Goal: Task Accomplishment & Management: Complete application form

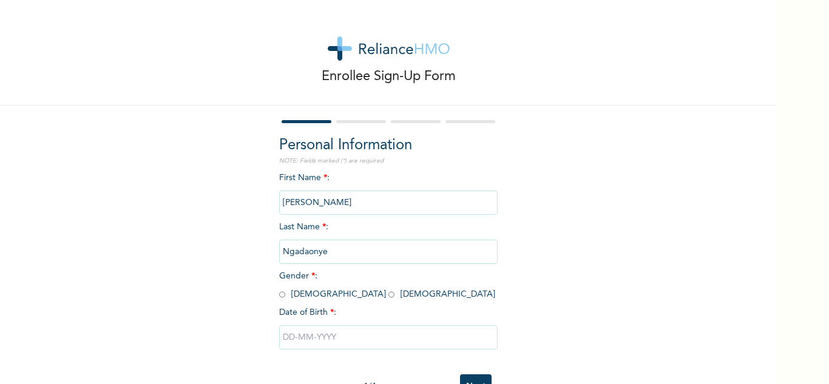
click at [388, 297] on input "radio" at bounding box center [391, 295] width 6 height 12
radio input "true"
click at [313, 340] on input "text" at bounding box center [388, 337] width 219 height 24
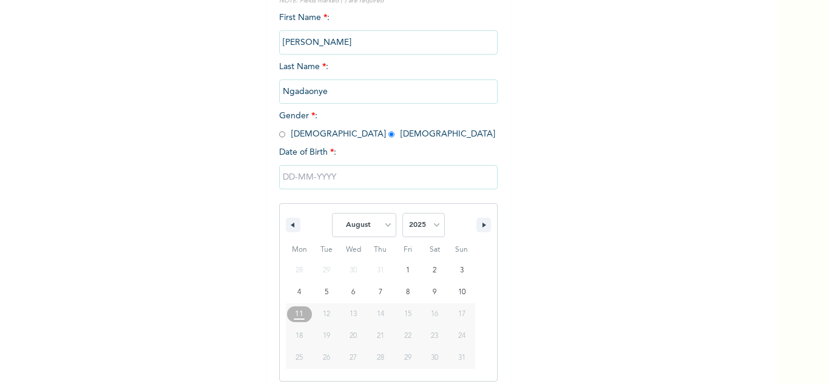
scroll to position [168, 0]
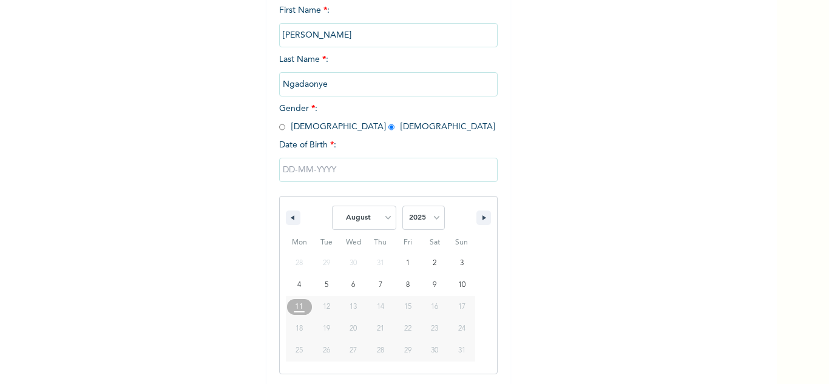
click at [377, 308] on span "14" at bounding box center [380, 307] width 7 height 22
drag, startPoint x: 391, startPoint y: 317, endPoint x: 384, endPoint y: 205, distance: 113.1
click at [384, 205] on div "January February March April May June July August September October November [D…" at bounding box center [388, 285] width 219 height 178
click at [382, 219] on select "January February March April May June July August September October November De…" at bounding box center [364, 218] width 64 height 24
select select "5"
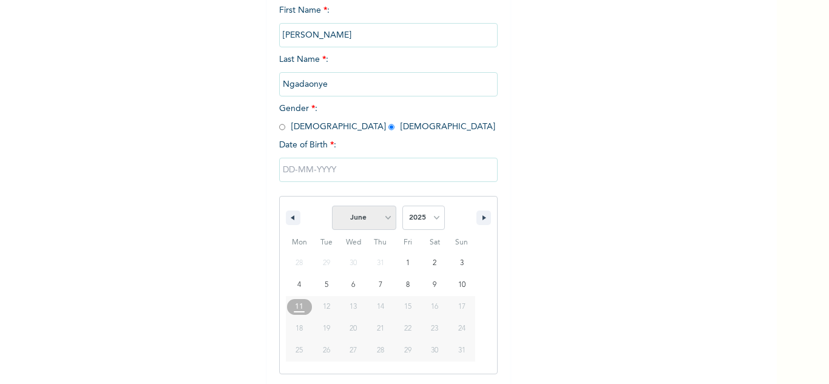
click at [332, 206] on select "January February March April May June July August September October November De…" at bounding box center [364, 218] width 64 height 24
type input "[DATE]"
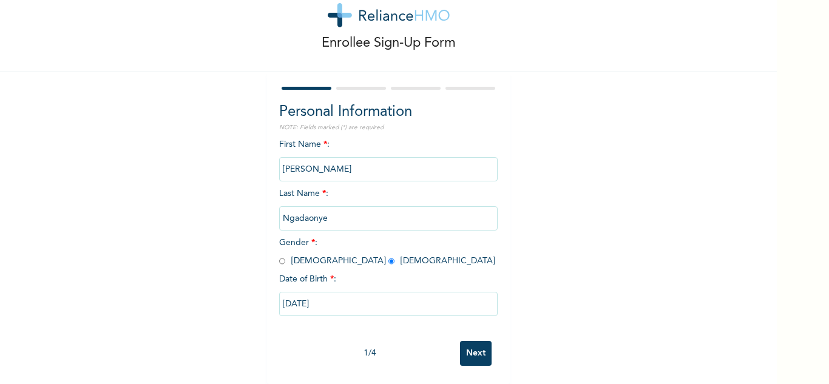
click at [326, 296] on input "[DATE]" at bounding box center [388, 304] width 219 height 24
select select "5"
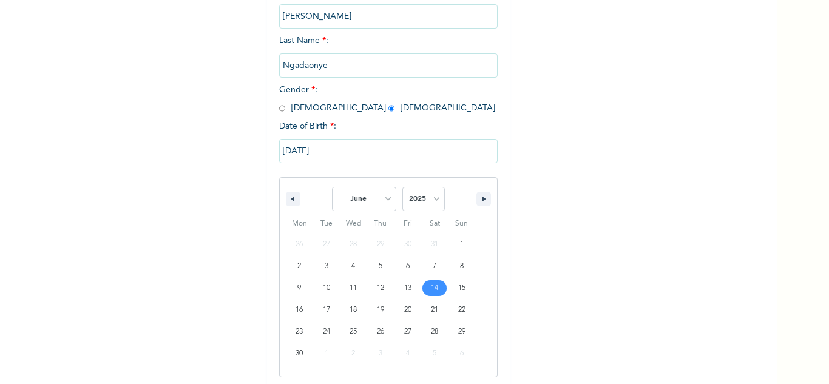
scroll to position [189, 0]
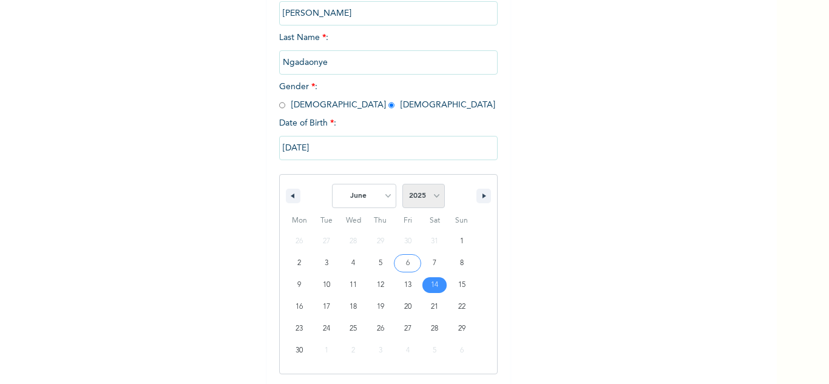
click at [431, 198] on select "2025 2024 2023 2022 2021 2020 2019 2018 2017 2016 2015 2014 2013 2012 2011 2010…" at bounding box center [423, 196] width 42 height 24
select select "1994"
click at [402, 185] on select "2025 2024 2023 2022 2021 2020 2019 2018 2017 2016 2015 2014 2013 2012 2011 2010…" at bounding box center [423, 196] width 42 height 24
click at [318, 145] on input "[DATE]" at bounding box center [388, 148] width 219 height 24
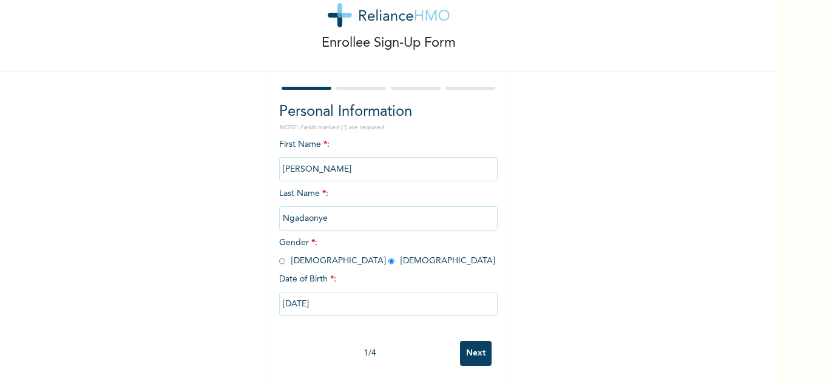
click at [329, 292] on input "[DATE]" at bounding box center [388, 304] width 219 height 24
select select "5"
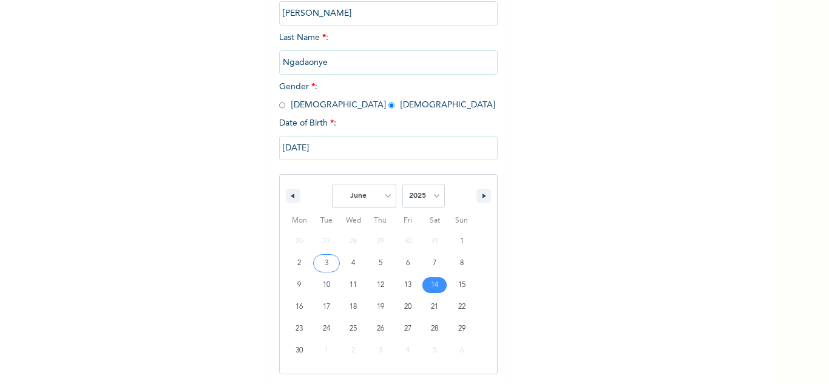
click at [321, 147] on input "[DATE]" at bounding box center [388, 148] width 219 height 24
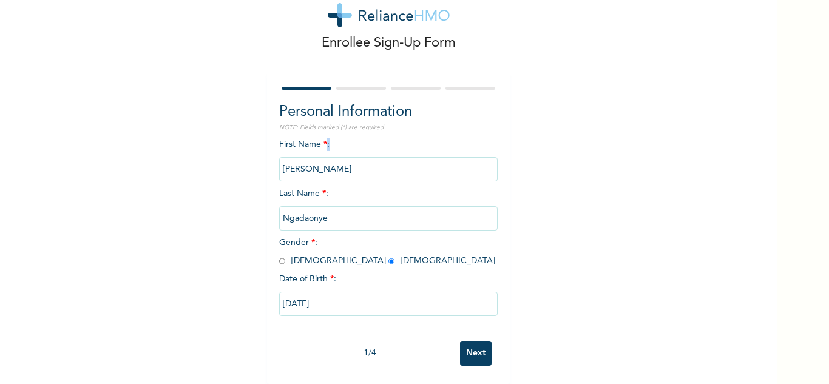
scroll to position [42, 0]
click at [321, 147] on div "First Name * : [PERSON_NAME] Last Name * : [PERSON_NAME] Gender * : [DEMOGRAPHI…" at bounding box center [388, 236] width 219 height 197
click at [325, 293] on input "[DATE]" at bounding box center [388, 304] width 219 height 24
select select "5"
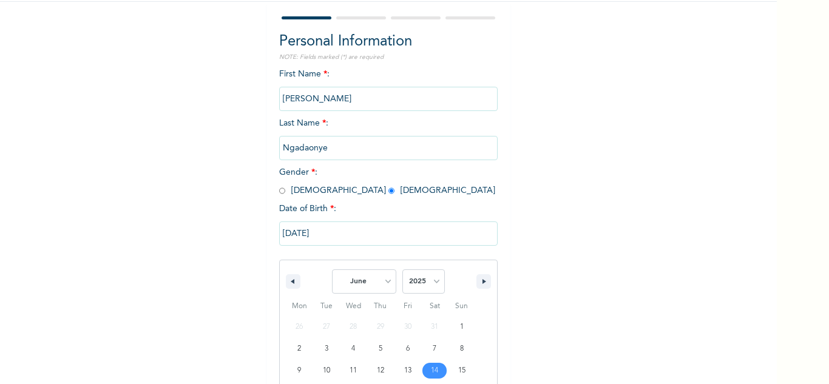
click at [325, 293] on div "[DATE] January February March April May June July August September October Nove…" at bounding box center [388, 337] width 219 height 245
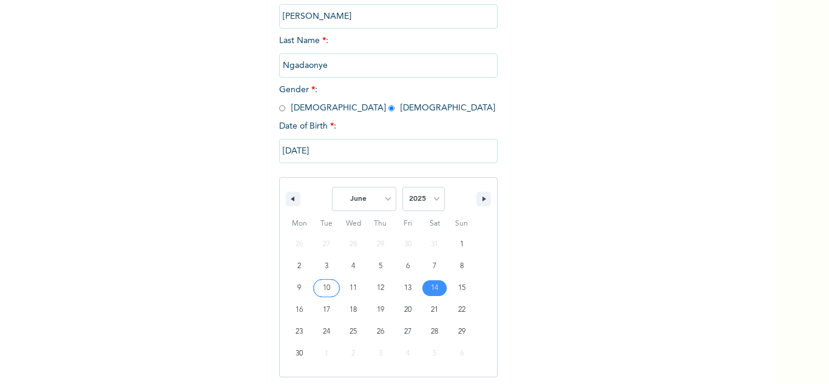
scroll to position [189, 0]
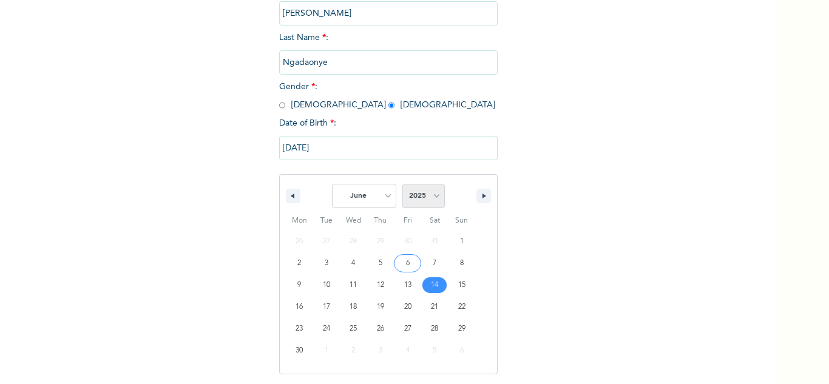
click at [430, 196] on select "2025 2024 2023 2022 2021 2020 2019 2018 2017 2016 2015 2014 2013 2012 2011 2010…" at bounding box center [423, 196] width 42 height 24
select select "1994"
click at [402, 185] on select "2025 2024 2023 2022 2021 2020 2019 2018 2017 2016 2015 2014 2013 2012 2011 2010…" at bounding box center [423, 196] width 42 height 24
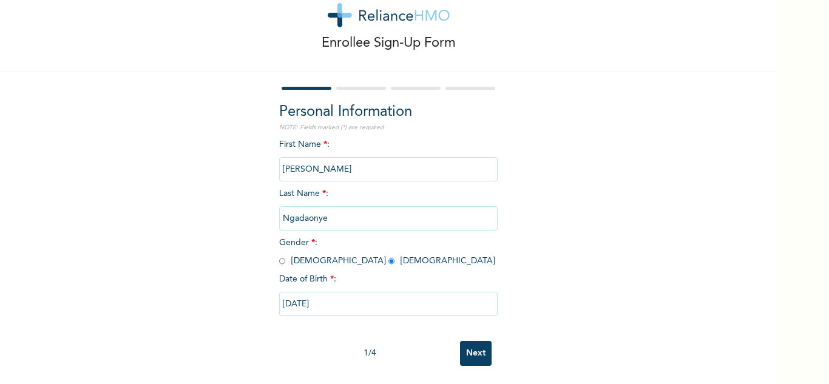
scroll to position [42, 0]
click at [476, 345] on input "Next" at bounding box center [476, 353] width 32 height 25
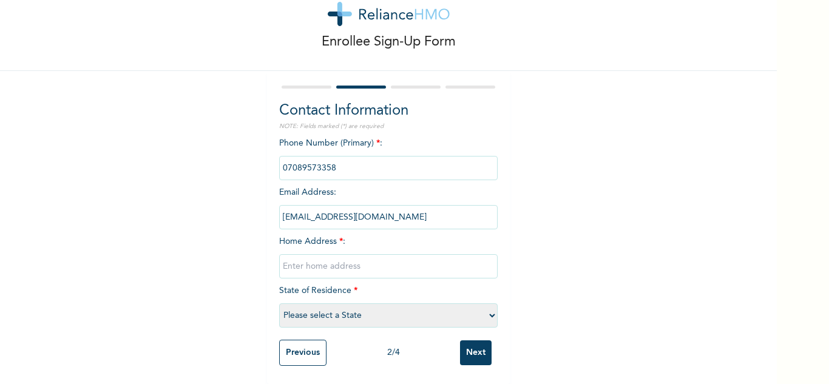
click at [308, 342] on input "Previous" at bounding box center [302, 353] width 47 height 26
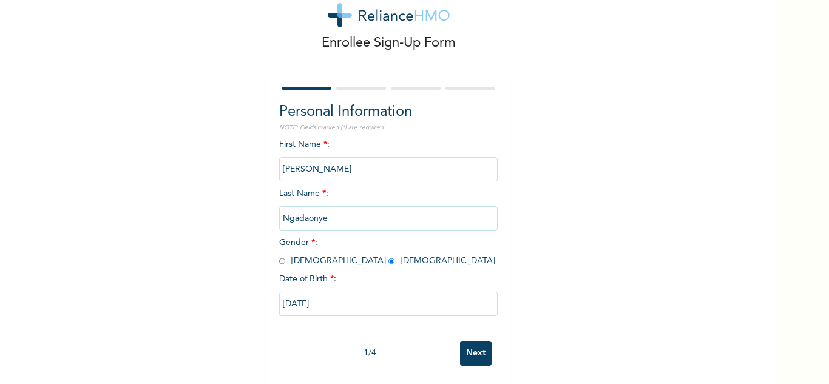
click at [359, 297] on input "[DATE]" at bounding box center [388, 304] width 219 height 24
select select "5"
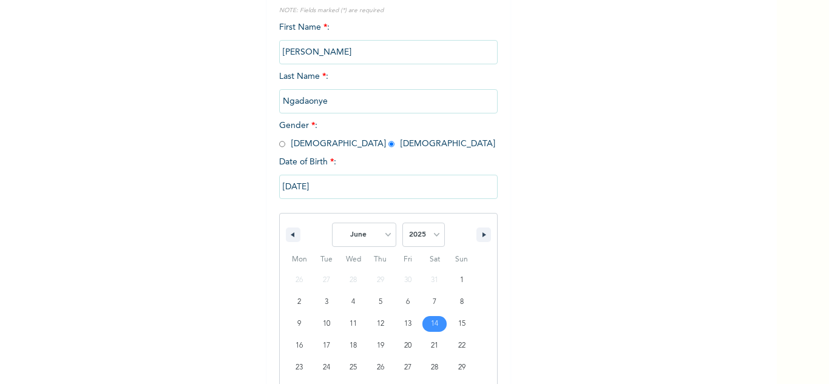
scroll to position [189, 0]
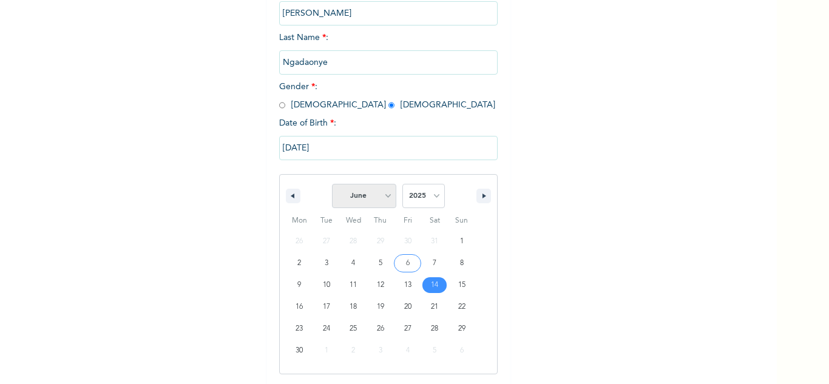
click at [383, 197] on select "January February March April May June July August September October November De…" at bounding box center [364, 196] width 64 height 24
click at [420, 206] on select "2025 2024 2023 2022 2021 2020 2019 2018 2017 2016 2015 2014 2013 2012 2011 2010…" at bounding box center [423, 196] width 42 height 24
select select "1994"
click at [402, 185] on select "2025 2024 2023 2022 2021 2020 2019 2018 2017 2016 2015 2014 2013 2012 2011 2010…" at bounding box center [423, 196] width 42 height 24
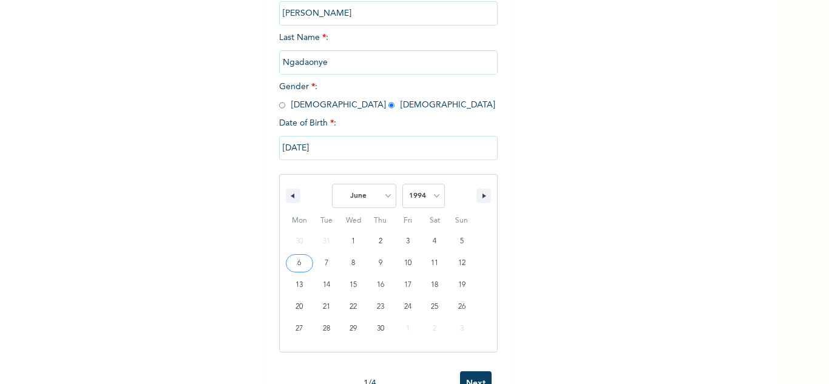
type input "[DATE]"
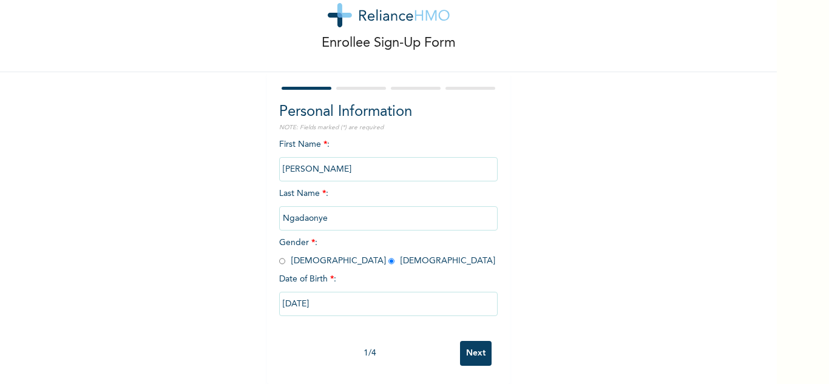
click at [338, 297] on input "[DATE]" at bounding box center [388, 304] width 219 height 24
select select "5"
select select "1994"
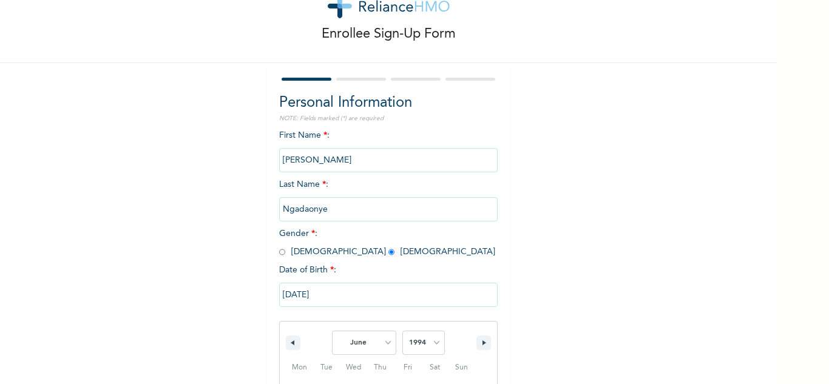
scroll to position [168, 0]
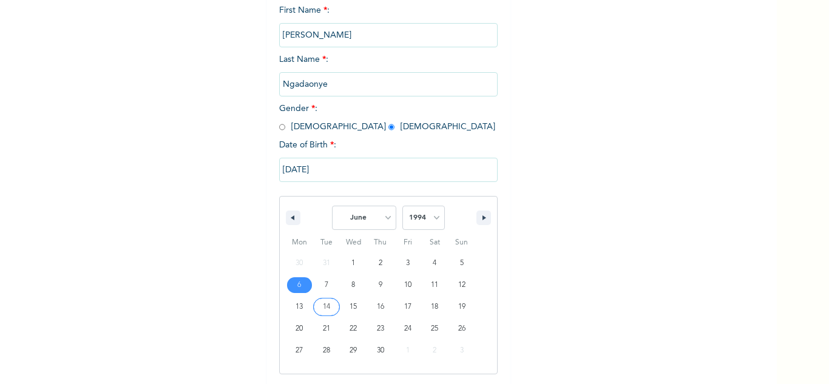
type input "[DATE]"
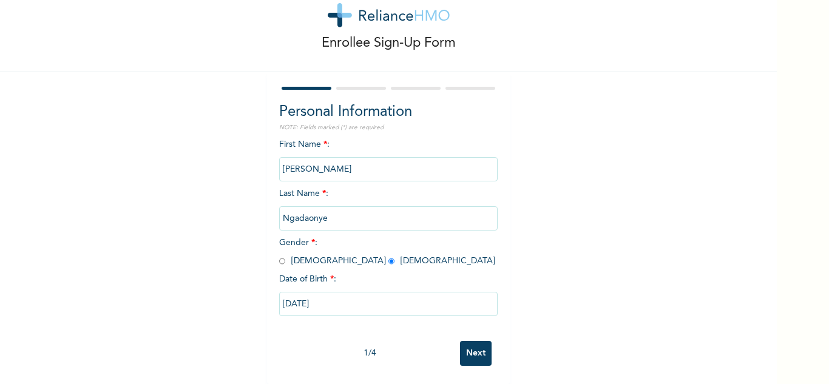
scroll to position [42, 0]
click at [327, 297] on input "[DATE]" at bounding box center [388, 304] width 219 height 24
select select "5"
select select "1994"
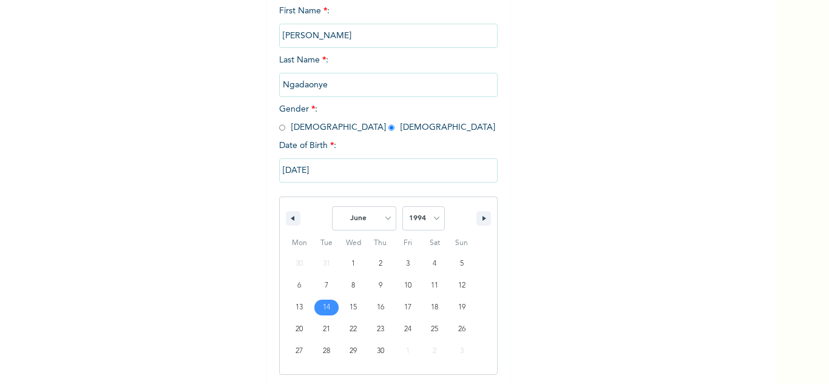
scroll to position [168, 0]
click at [382, 222] on select "January February March April May June July August September October November De…" at bounding box center [364, 218] width 64 height 24
click at [297, 169] on input "[DATE]" at bounding box center [388, 170] width 219 height 24
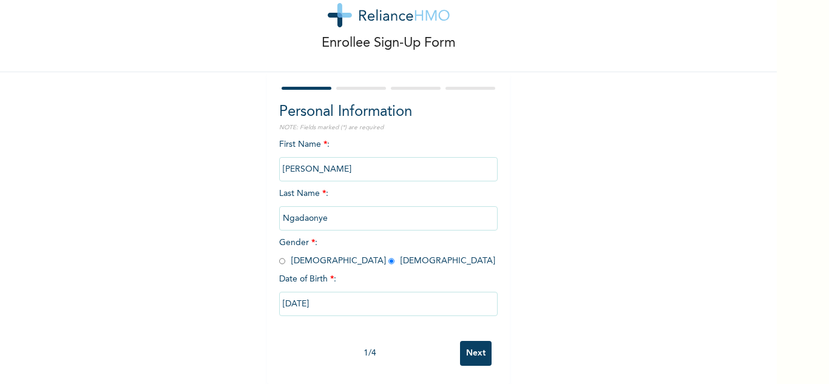
click at [468, 347] on input "Next" at bounding box center [476, 353] width 32 height 25
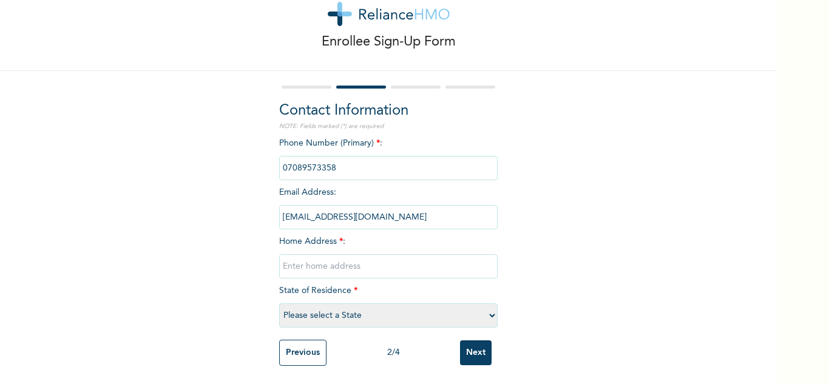
click at [364, 257] on input "text" at bounding box center [388, 266] width 219 height 24
click at [328, 261] on input "[PERSON_NAME],s court scheme 2" at bounding box center [388, 266] width 219 height 24
type input "[PERSON_NAME],s court lekki scheme 2"
click at [337, 308] on select "Please select a State [PERSON_NAME] (FCT) [PERSON_NAME] Ibom [GEOGRAPHIC_DATA] …" at bounding box center [388, 315] width 219 height 24
select select "25"
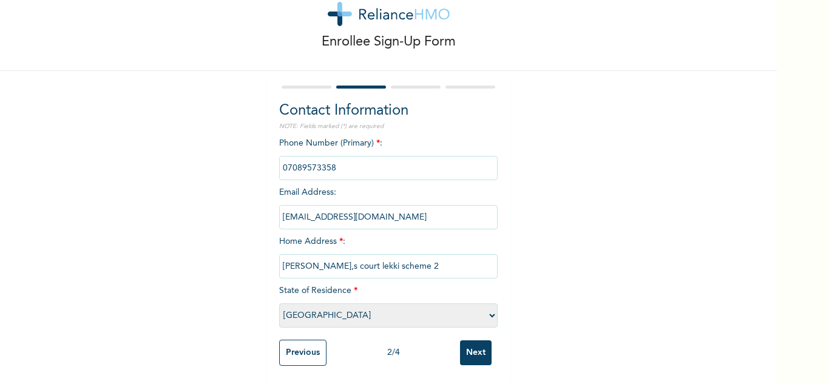
click at [279, 303] on select "Please select a State [PERSON_NAME] (FCT) [PERSON_NAME] Ibom [GEOGRAPHIC_DATA] …" at bounding box center [388, 315] width 219 height 24
click at [470, 344] on input "Next" at bounding box center [476, 353] width 32 height 25
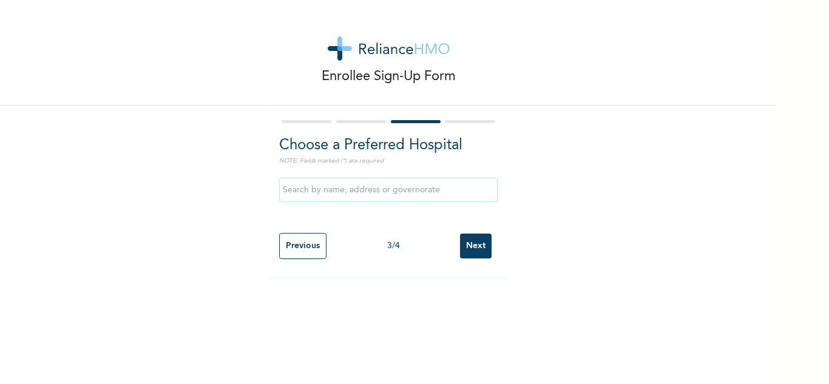
click at [346, 191] on input "text" at bounding box center [388, 190] width 219 height 24
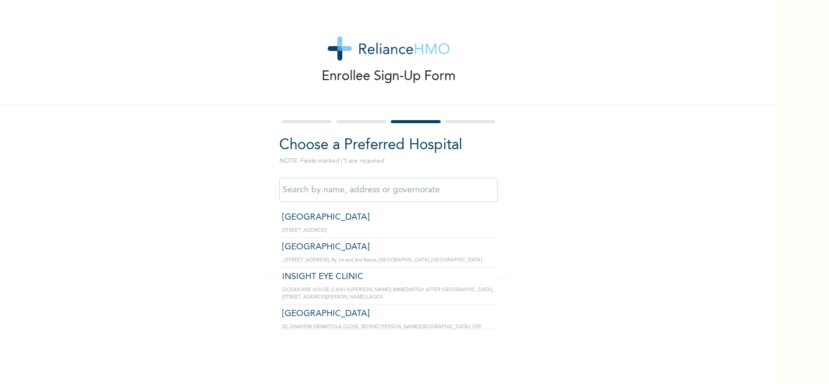
scroll to position [7300, 0]
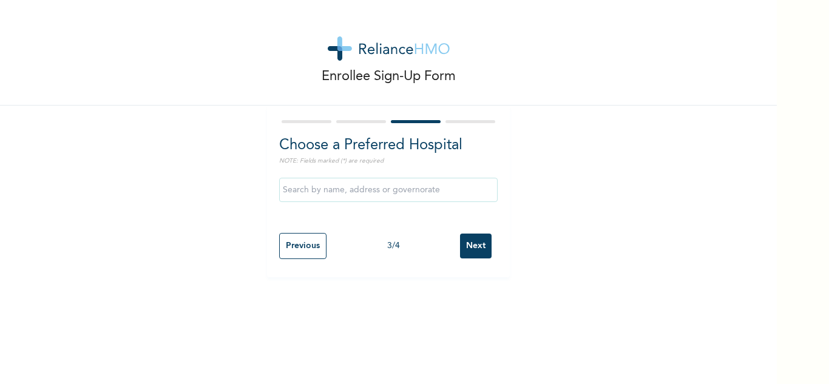
click at [493, 340] on div "Enrollee Sign-Up Form Choose a Preferred Hospital NOTE: Fields marked (*) are r…" at bounding box center [388, 192] width 777 height 384
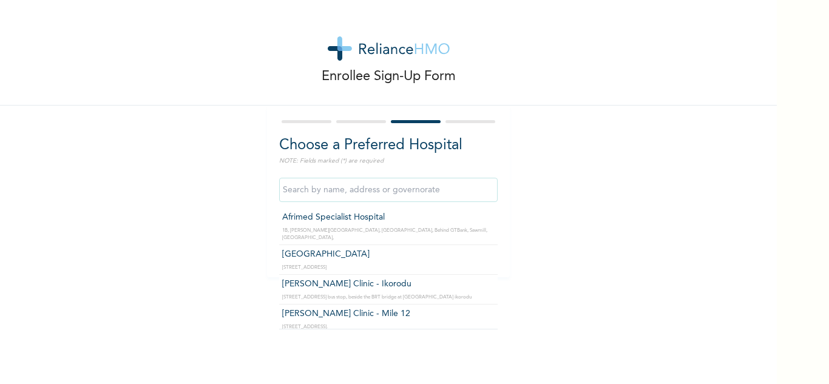
click at [331, 191] on input "text" at bounding box center [388, 190] width 219 height 24
click at [333, 188] on input "text" at bounding box center [388, 190] width 219 height 24
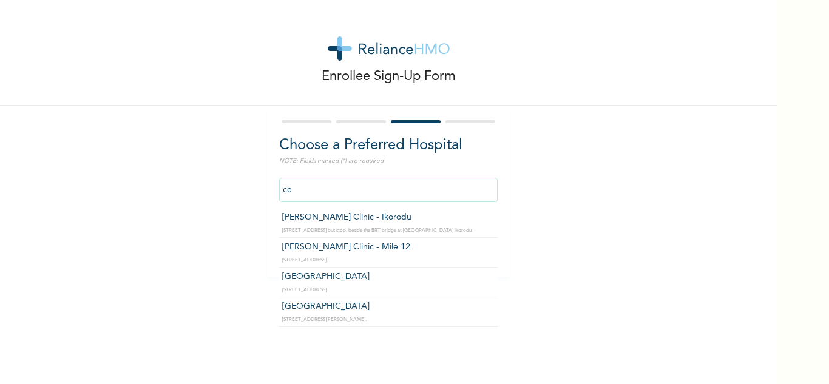
type input "c"
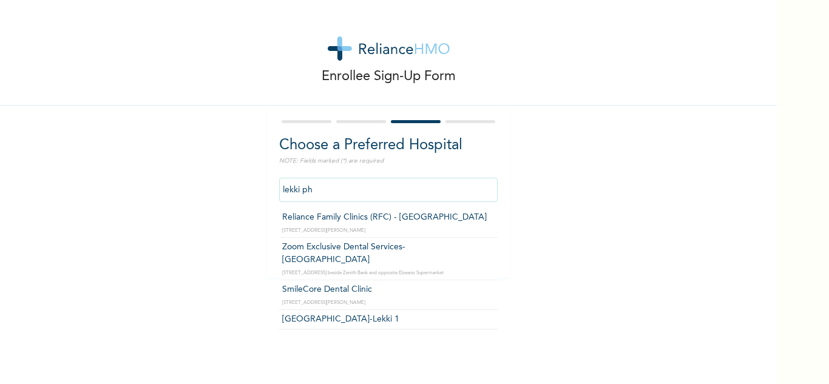
type input "Reliance Family Clinics (RFC) - [GEOGRAPHIC_DATA]"
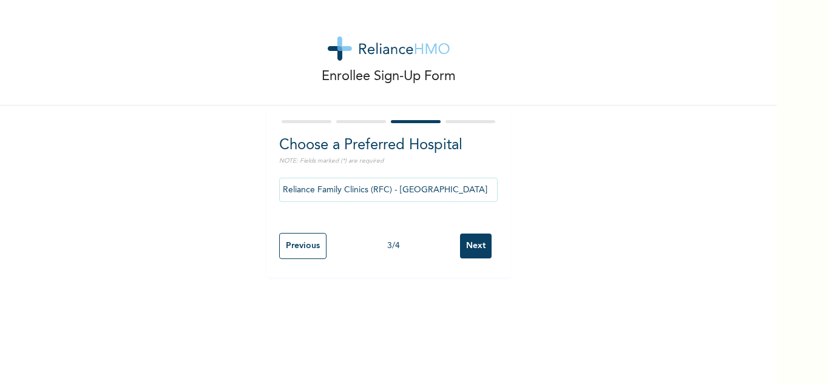
click at [468, 247] on input "Next" at bounding box center [476, 246] width 32 height 25
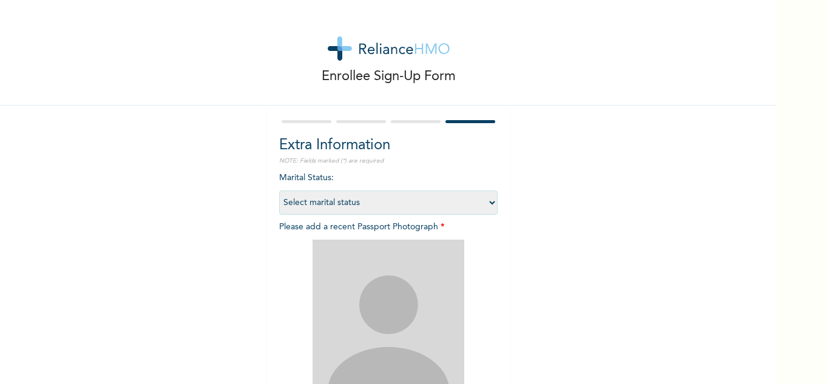
click at [336, 198] on select "Select marital status [DEMOGRAPHIC_DATA] Married [DEMOGRAPHIC_DATA] Widow/[DEMO…" at bounding box center [388, 203] width 219 height 24
select select "1"
click at [279, 191] on select "Select marital status [DEMOGRAPHIC_DATA] Married [DEMOGRAPHIC_DATA] Widow/[DEMO…" at bounding box center [388, 203] width 219 height 24
click at [407, 300] on img at bounding box center [389, 316] width 152 height 152
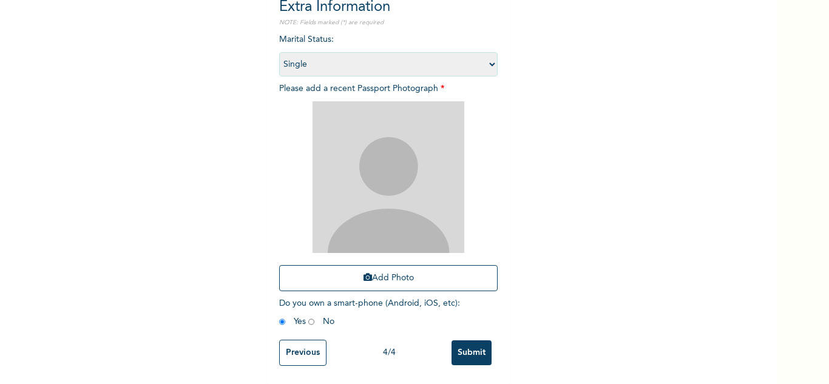
scroll to position [147, 0]
click at [308, 316] on input "radio" at bounding box center [311, 322] width 6 height 12
radio input "true"
click at [467, 349] on input "Submit" at bounding box center [472, 353] width 40 height 25
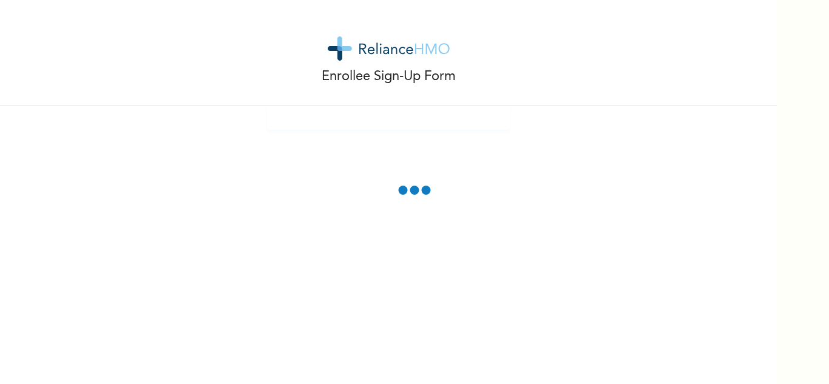
scroll to position [0, 0]
